Goal: Task Accomplishment & Management: Manage account settings

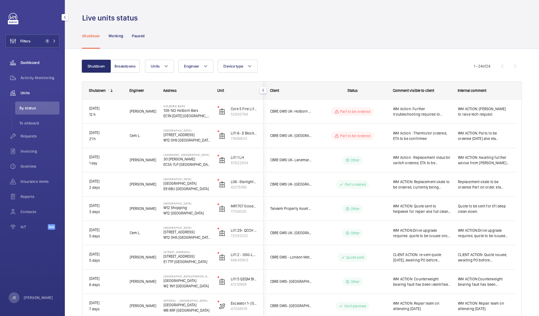
scroll to position [393, 0]
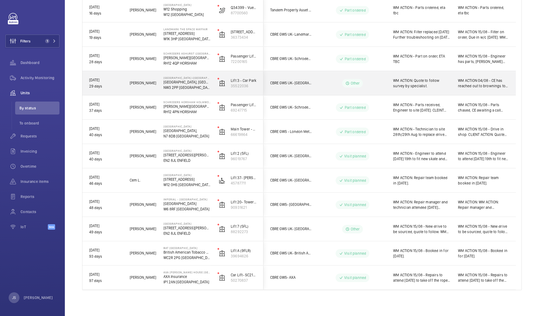
click at [468, 134] on span "WM ACTION 15/08 - Drive in shop. CLIENT ACTION: Quote issued for drive, awaitin…" at bounding box center [483, 131] width 51 height 11
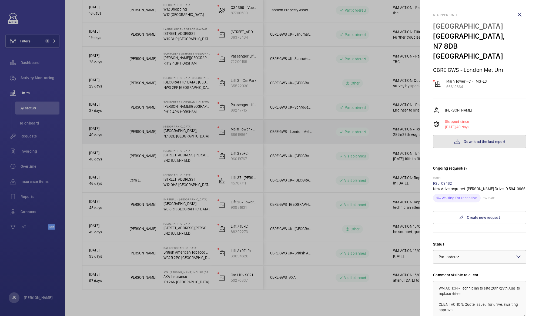
click at [465, 139] on span "Download the last report" at bounding box center [484, 141] width 42 height 4
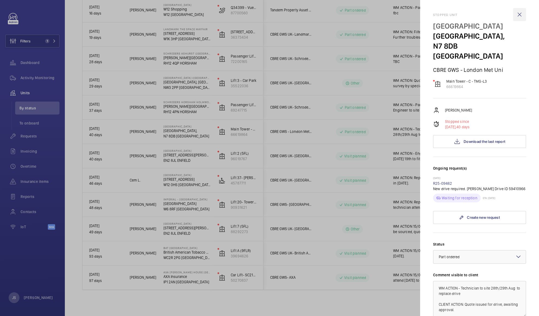
click at [518, 14] on wm-front-icon-button at bounding box center [519, 14] width 13 height 13
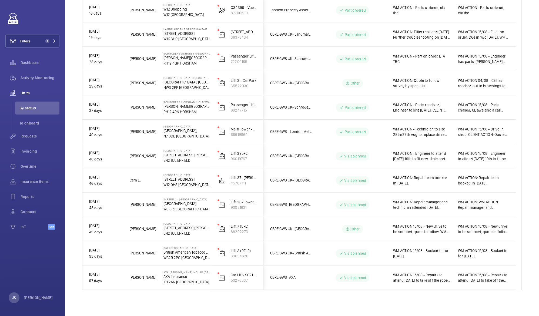
click at [469, 131] on span "WM ACTION 15/08 - Drive in shop. CLIENT ACTION: Quote issued for drive, awaitin…" at bounding box center [483, 131] width 51 height 11
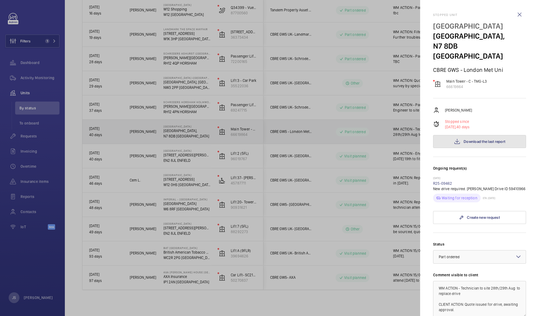
click at [459, 135] on button "Download the last report" at bounding box center [479, 141] width 93 height 13
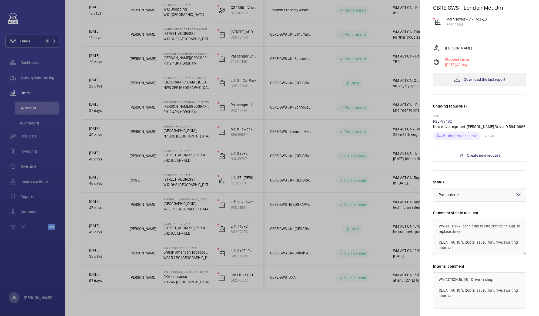
scroll to position [62, 0]
click at [484, 218] on textarea "WM ACTION - Technician to site 28th/29th Aug to replace drive CLIENT ACTION: Qu…" at bounding box center [479, 236] width 93 height 36
drag, startPoint x: 482, startPoint y: 215, endPoint x: 456, endPoint y: 221, distance: 26.9
click at [456, 221] on textarea "WM ACTION - Technician to install [DATE] to replace drive CLIENT ACTION: Quote …" at bounding box center [479, 236] width 93 height 36
click at [483, 218] on textarea "WM ACTION - Technician toreplace o replace drive CLIENT ACTION: Quote issued fo…" at bounding box center [479, 236] width 93 height 36
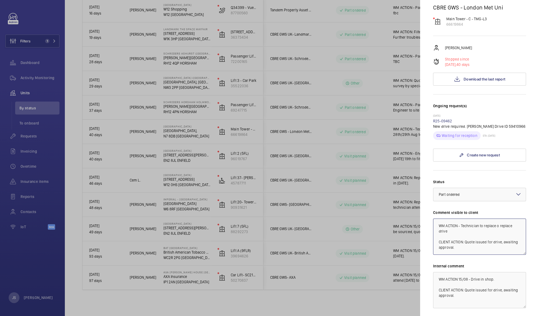
click at [496, 218] on textarea "WM ACTION - Technician to replace o replace drive CLIENT ACTION: Quote issued f…" at bounding box center [479, 236] width 93 height 36
type textarea "WM ACTION - Technician to replace drive on [DATE]. CLIENT ACTION: Quote issued …"
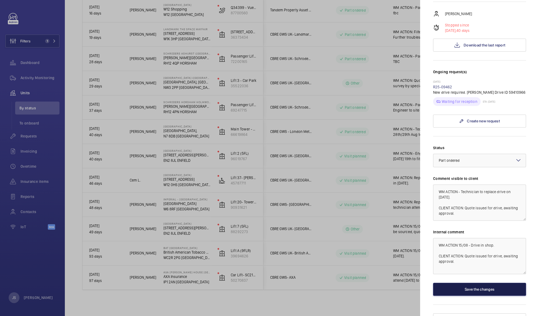
click at [495, 283] on button "Save the changes" at bounding box center [479, 289] width 93 height 13
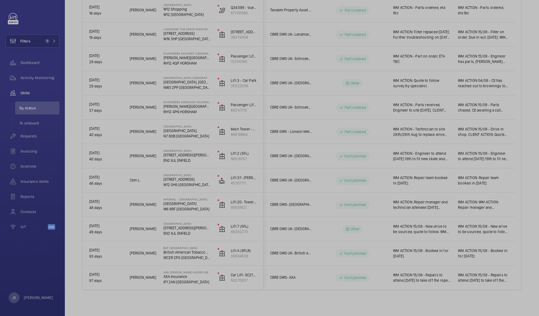
scroll to position [0, 0]
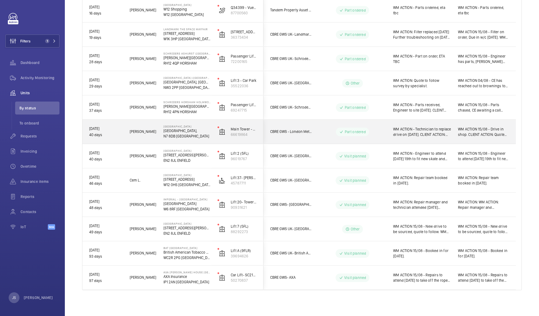
click at [173, 131] on p "[GEOGRAPHIC_DATA]," at bounding box center [186, 130] width 47 height 5
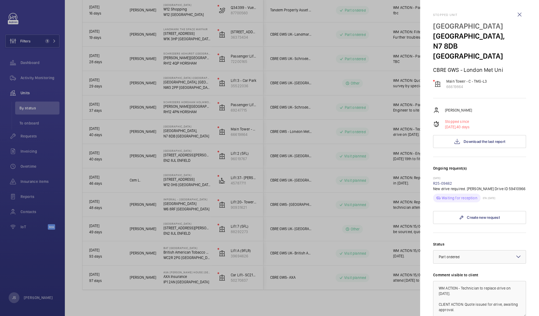
click at [348, 86] on div at bounding box center [269, 158] width 539 height 316
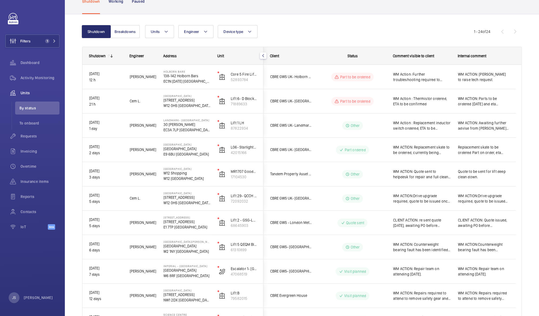
scroll to position [19, 0]
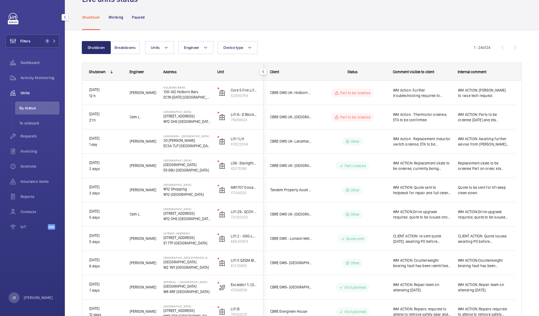
click at [29, 91] on span "Units" at bounding box center [40, 92] width 39 height 5
click at [30, 78] on span "Activity Monitoring" at bounding box center [40, 77] width 39 height 5
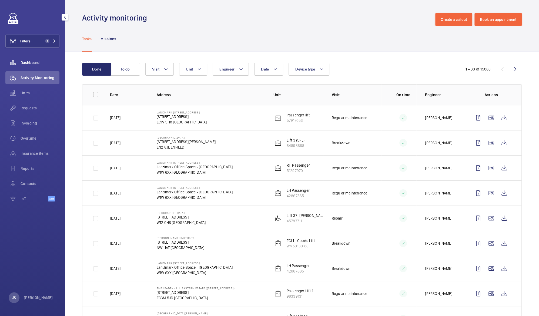
click at [22, 64] on span "Dashboard" at bounding box center [40, 62] width 39 height 5
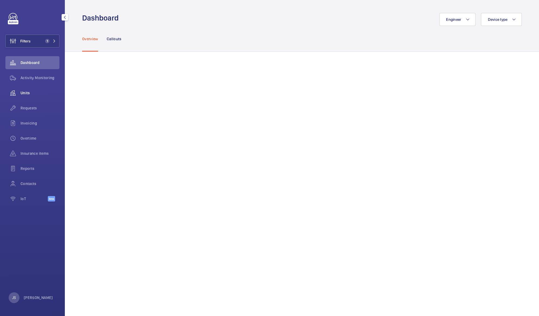
click at [30, 91] on span "Units" at bounding box center [40, 92] width 39 height 5
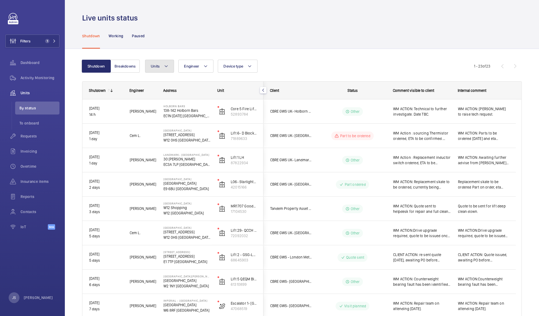
click at [169, 67] on button "Units" at bounding box center [159, 66] width 29 height 13
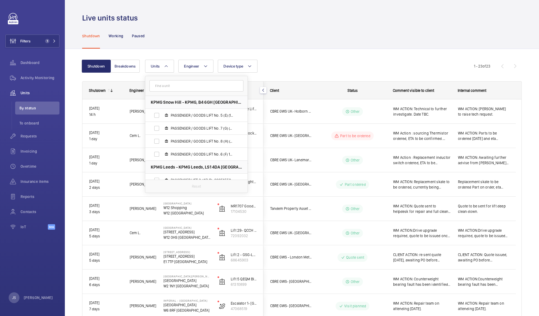
click at [172, 85] on input "text" at bounding box center [196, 85] width 94 height 11
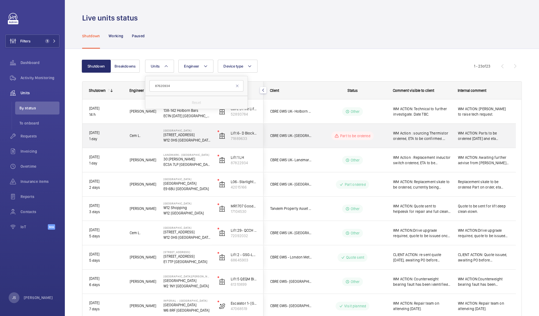
type input "87620934"
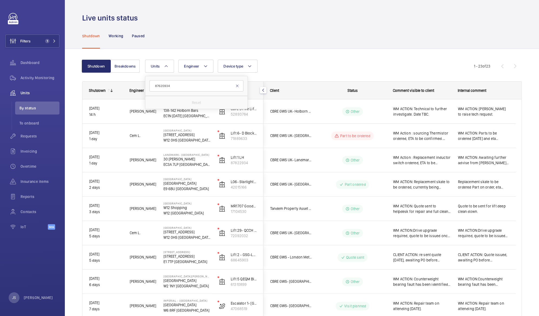
click at [235, 87] on mat-icon at bounding box center [237, 86] width 4 height 4
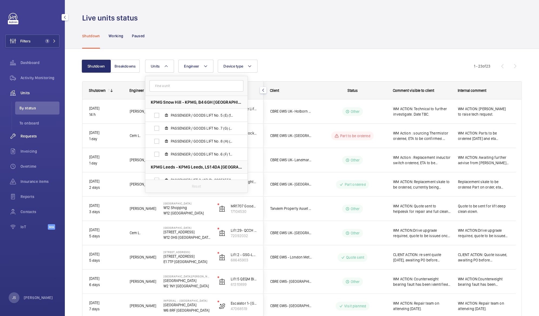
click at [26, 139] on div "Requests" at bounding box center [32, 136] width 54 height 13
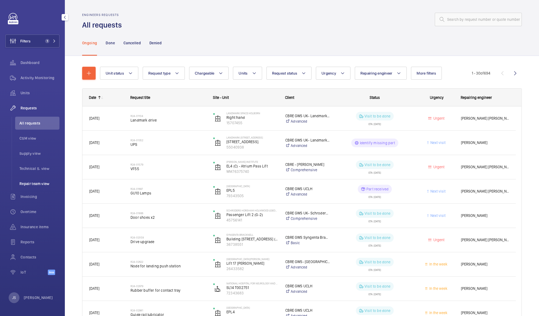
click at [46, 182] on span "Repair team view" at bounding box center [39, 183] width 40 height 5
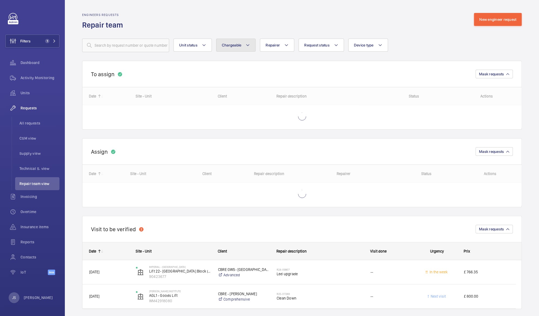
click at [246, 47] on mat-icon at bounding box center [247, 45] width 4 height 6
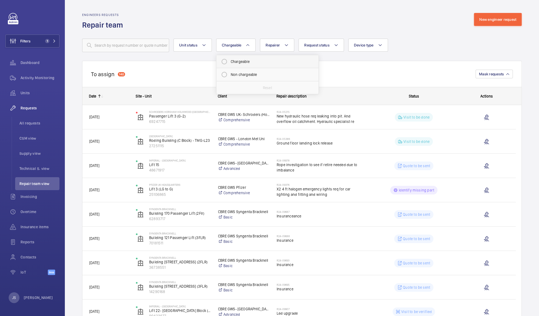
click at [247, 60] on mat-radio-button "Chargeable" at bounding box center [267, 61] width 97 height 11
radio input "true"
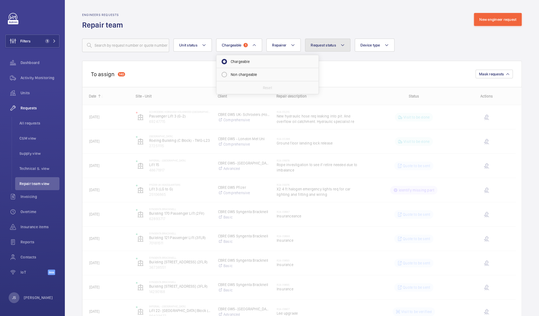
click at [337, 46] on button "Request status" at bounding box center [327, 45] width 45 height 13
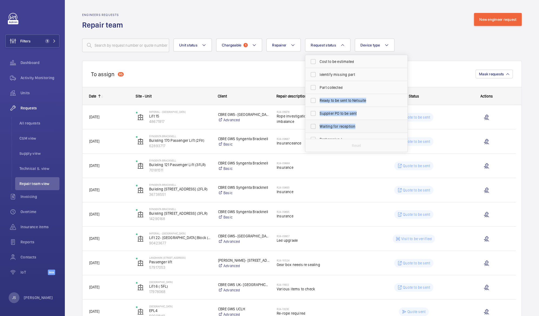
drag, startPoint x: 407, startPoint y: 84, endPoint x: 404, endPoint y: 123, distance: 39.5
click at [404, 123] on div "Cost to be estimated Identify missing part Part collected Ready to be sent to N…" at bounding box center [356, 103] width 103 height 97
click at [314, 88] on label "Quote to be sent" at bounding box center [352, 87] width 94 height 13
click at [314, 88] on input "Quote to be sent" at bounding box center [312, 87] width 11 height 11
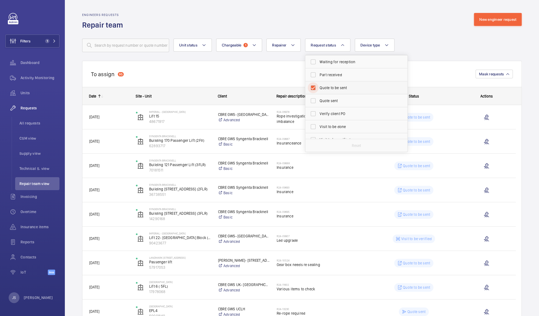
checkbox input "true"
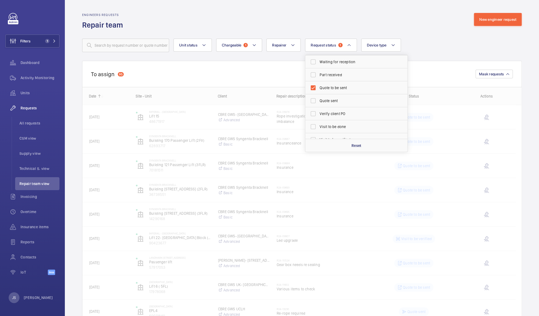
click at [261, 75] on div "To assign 95 Mask requests" at bounding box center [301, 74] width 439 height 26
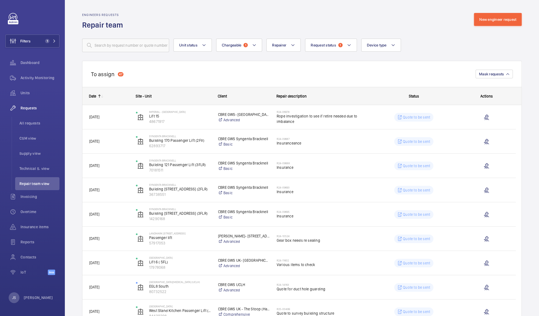
click at [178, 97] on div "Site - Unit" at bounding box center [174, 96] width 76 height 4
click at [143, 96] on span "Site - Unit" at bounding box center [144, 96] width 16 height 4
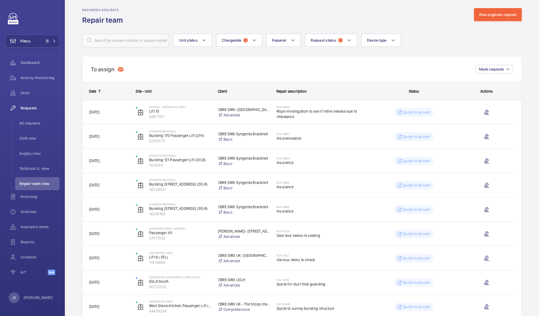
scroll to position [6, 0]
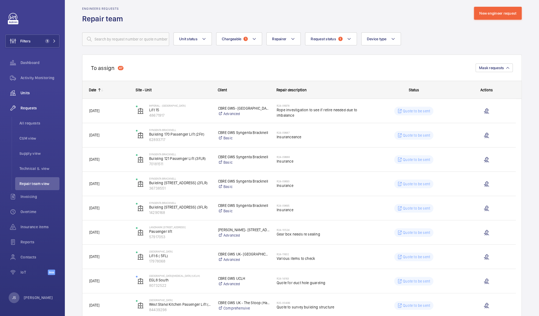
click at [19, 93] on wm-front-icon-button at bounding box center [12, 92] width 15 height 13
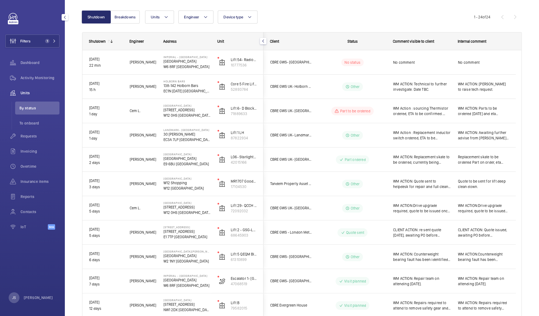
scroll to position [49, 0]
click at [426, 139] on span "WM Action : Replacement inductor switch ordered, ETA to be confirmed." at bounding box center [422, 135] width 58 height 11
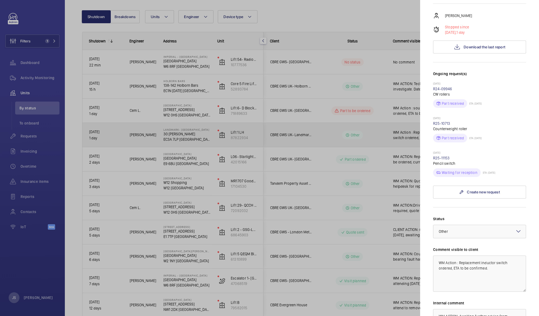
scroll to position [112, 0]
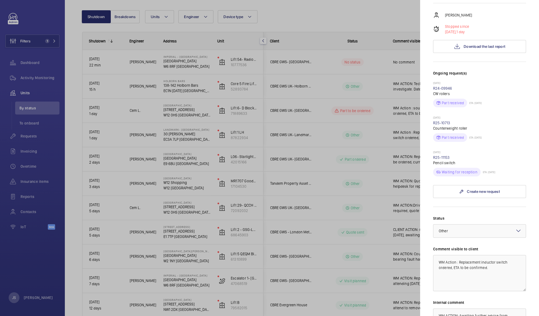
click at [321, 9] on div at bounding box center [269, 158] width 539 height 316
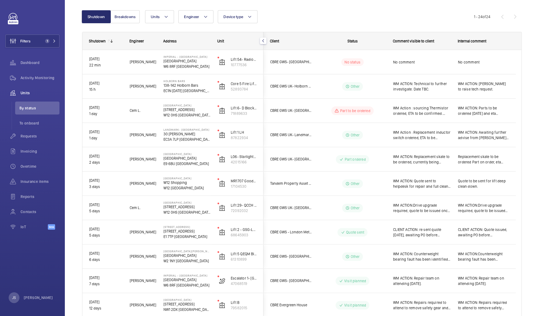
scroll to position [0, 0]
